Goal: Transaction & Acquisition: Download file/media

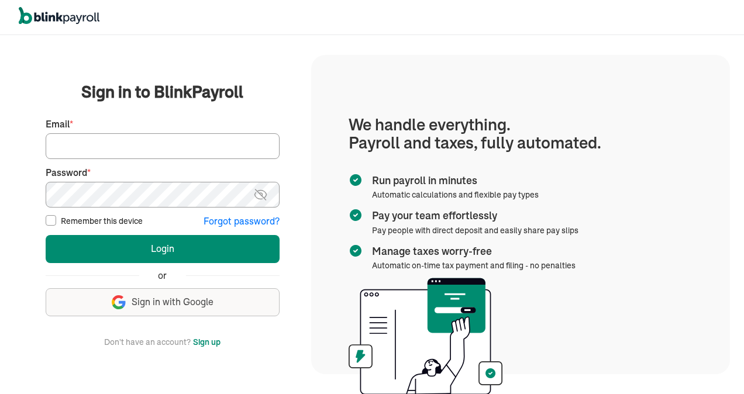
click at [151, 149] on input "Email *" at bounding box center [163, 146] width 234 height 26
type input "[EMAIL_ADDRESS][DOMAIN_NAME]"
click at [260, 195] on img at bounding box center [260, 195] width 15 height 14
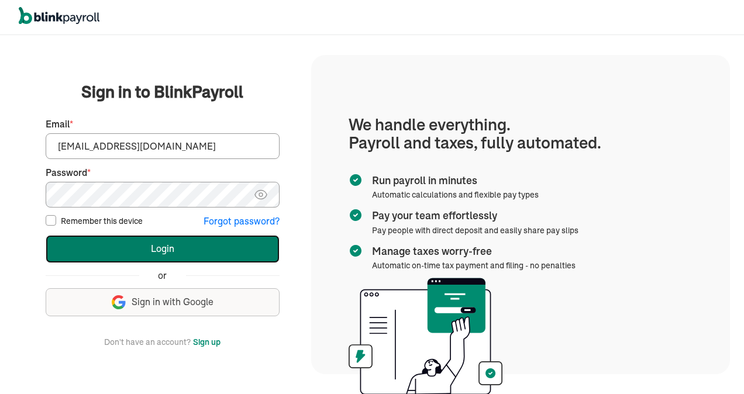
click at [210, 246] on button "Login" at bounding box center [163, 249] width 234 height 28
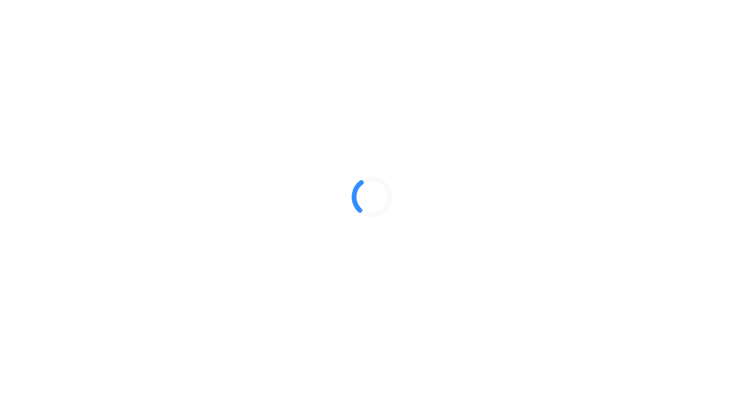
click at [717, 288] on div at bounding box center [372, 197] width 744 height 394
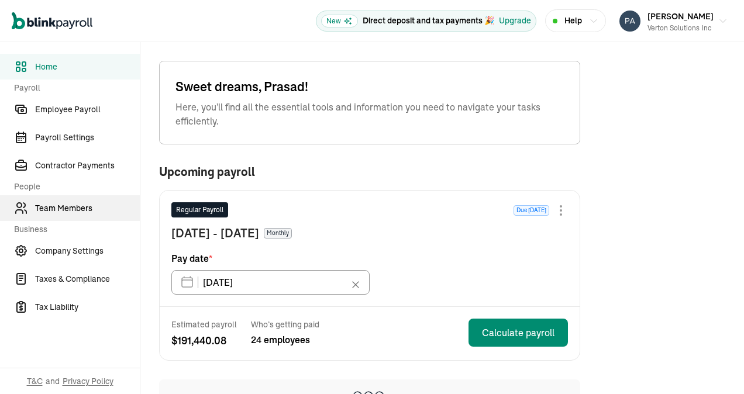
click at [81, 211] on span "Team Members" at bounding box center [87, 208] width 105 height 12
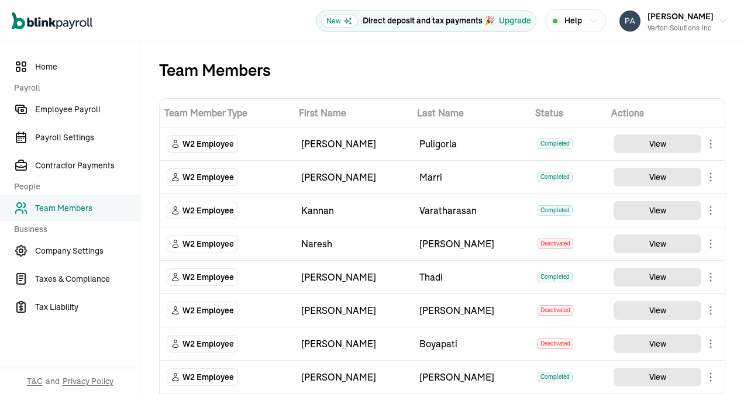
scroll to position [742, 0]
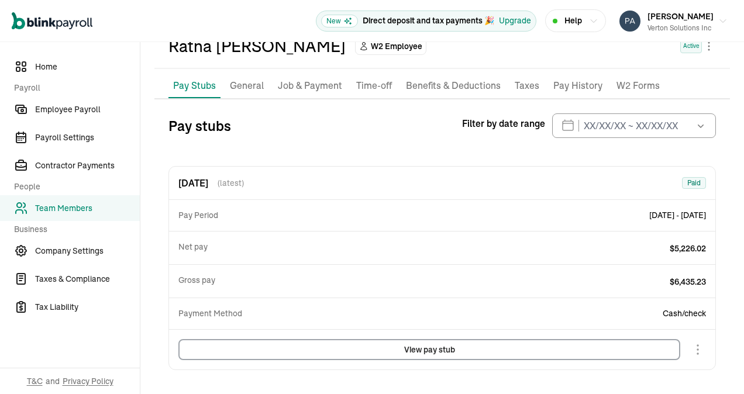
scroll to position [64, 0]
click at [80, 111] on span "Employee Payroll" at bounding box center [87, 110] width 105 height 12
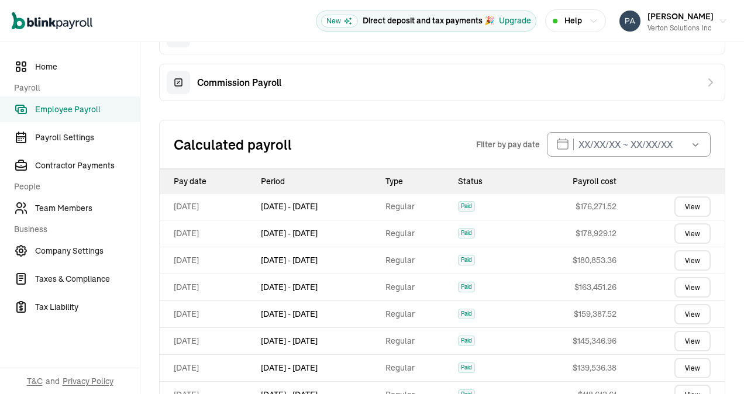
scroll to position [347, 0]
click at [687, 202] on link "View" at bounding box center [692, 205] width 36 height 20
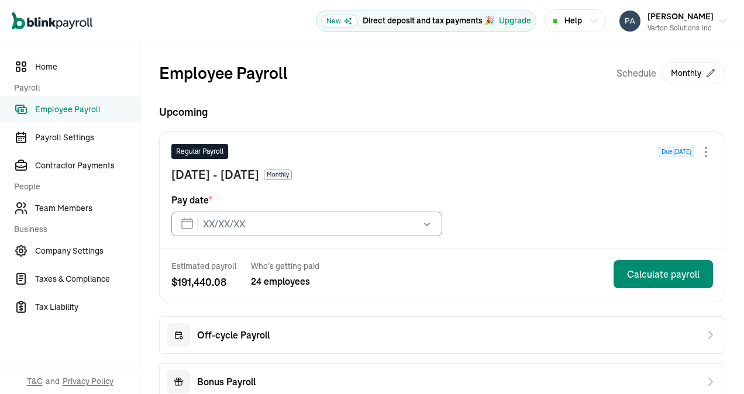
type input "10/15/2025"
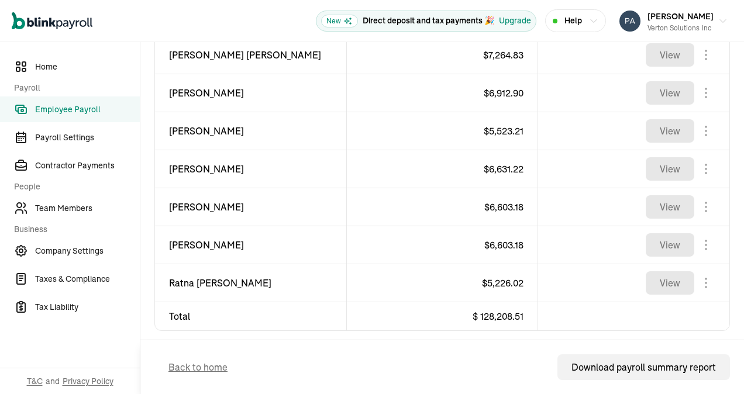
scroll to position [989, 0]
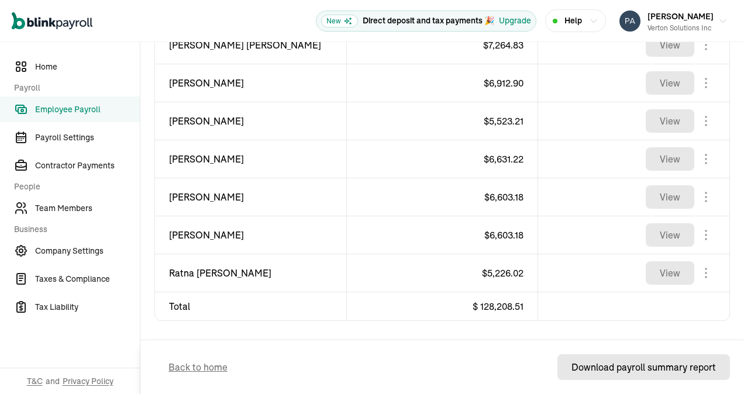
click at [628, 371] on div "Download payroll summary report" at bounding box center [644, 367] width 144 height 14
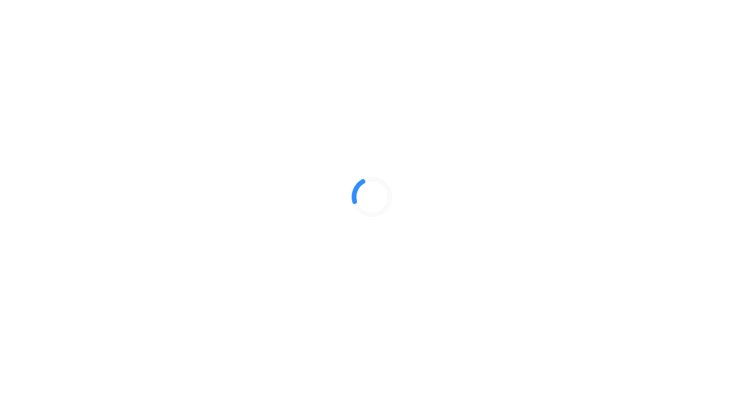
click at [717, 288] on div at bounding box center [372, 197] width 744 height 394
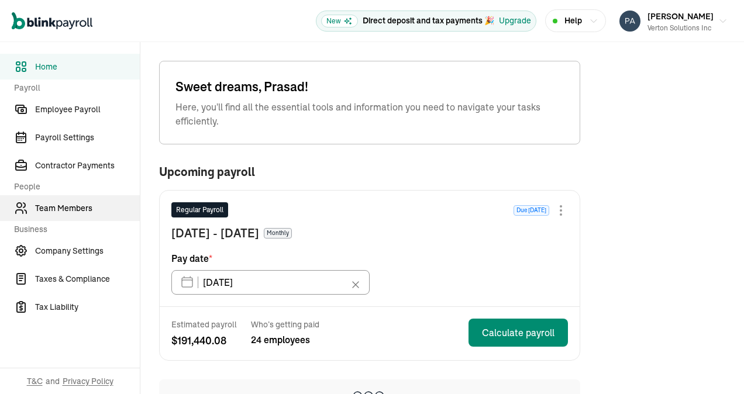
click at [81, 211] on span "Team Members" at bounding box center [87, 208] width 105 height 12
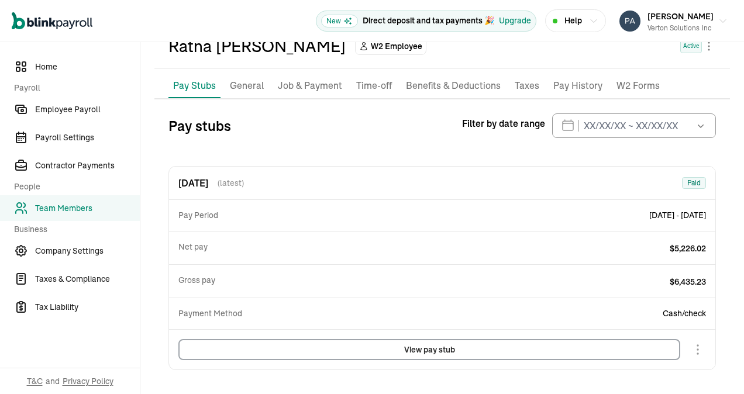
scroll to position [64, 0]
click at [80, 111] on span "Employee Payroll" at bounding box center [87, 110] width 105 height 12
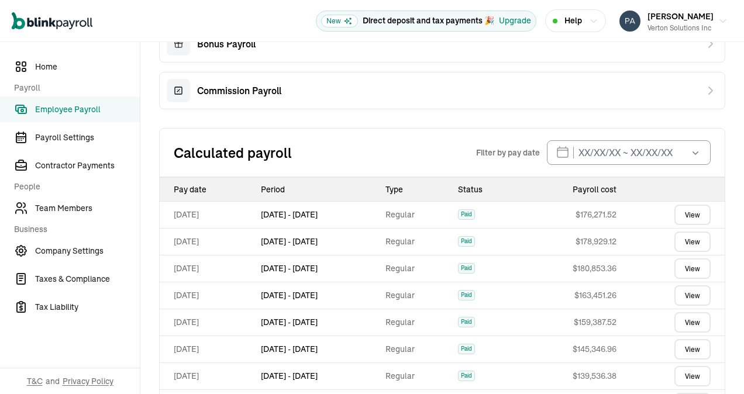
scroll to position [347, 0]
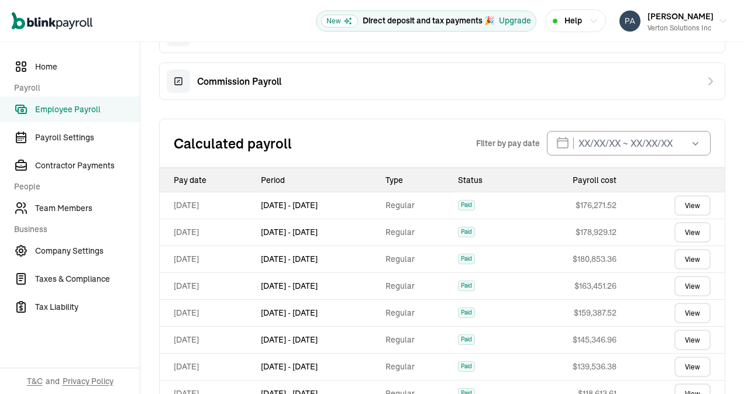
click at [687, 202] on link "View" at bounding box center [692, 205] width 36 height 20
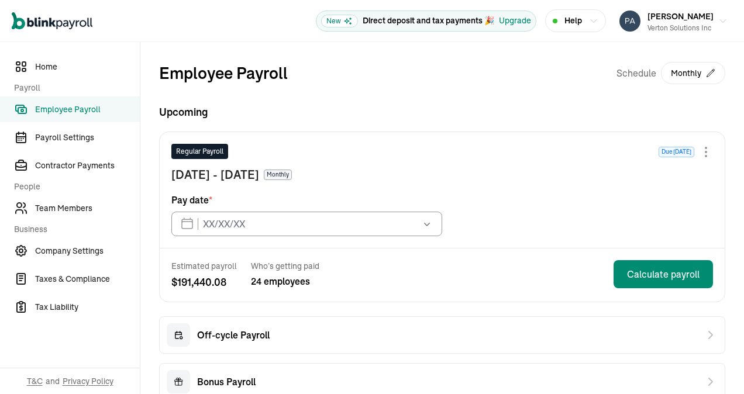
type input "10/15/2025"
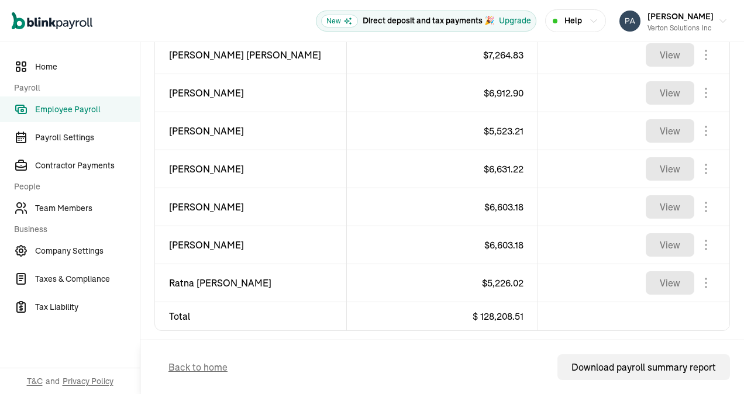
scroll to position [989, 0]
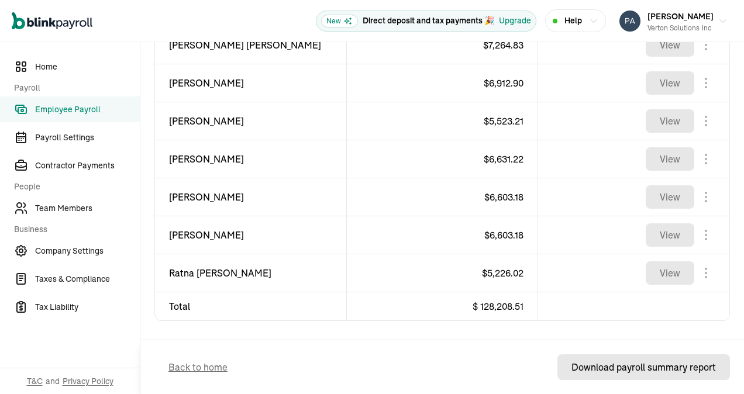
click at [628, 371] on div "Download payroll summary report" at bounding box center [644, 367] width 144 height 14
